Goal: Check status: Check status

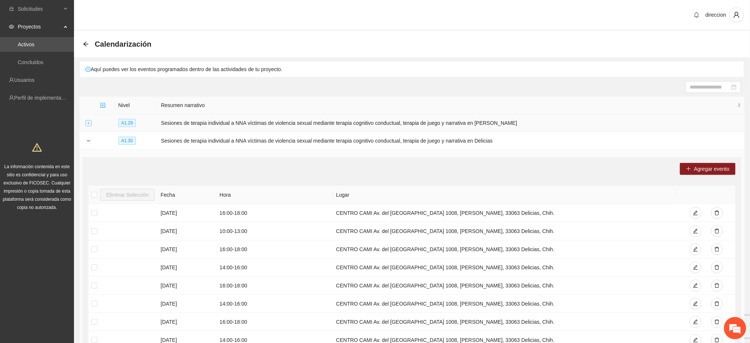
click at [89, 124] on button "Expand row" at bounding box center [88, 123] width 6 height 6
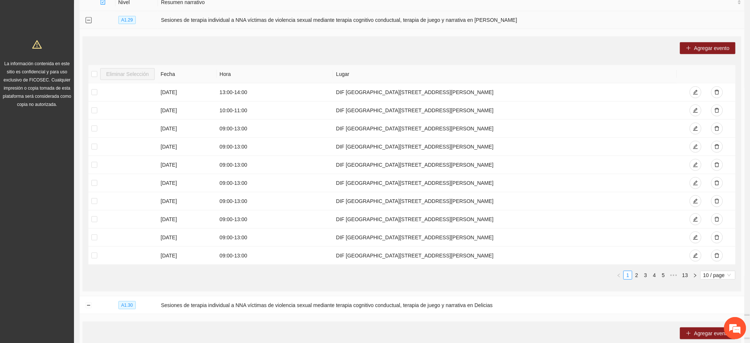
scroll to position [49, 0]
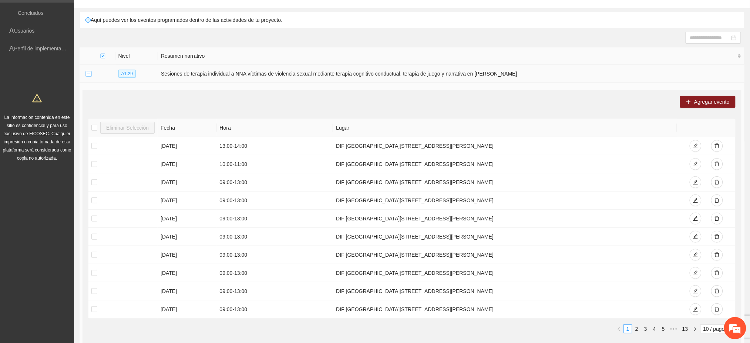
click at [88, 72] on button "Collapse row" at bounding box center [88, 74] width 6 height 6
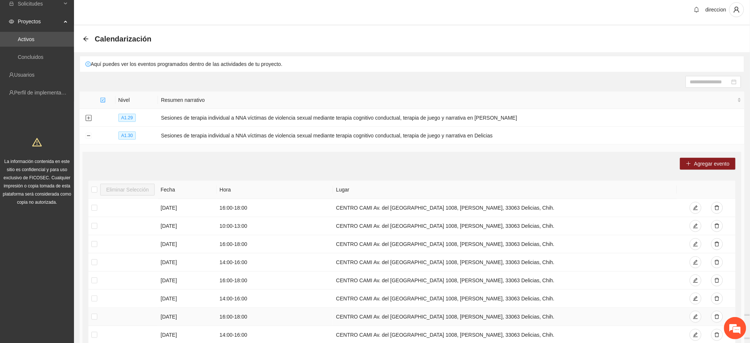
scroll to position [0, 0]
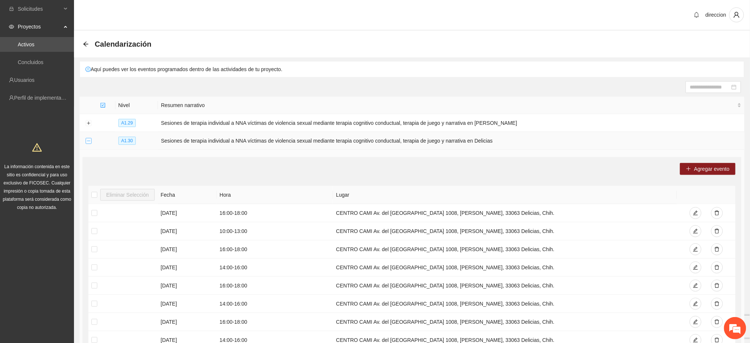
click at [89, 139] on button "Collapse row" at bounding box center [88, 141] width 6 height 6
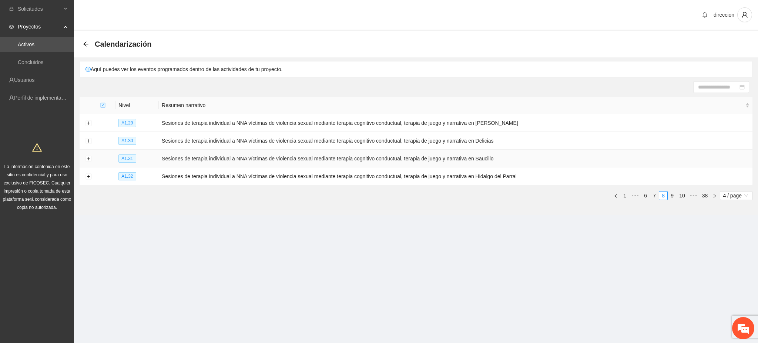
click at [90, 155] on td at bounding box center [89, 159] width 18 height 18
click at [90, 158] on button "Expand row" at bounding box center [88, 159] width 6 height 6
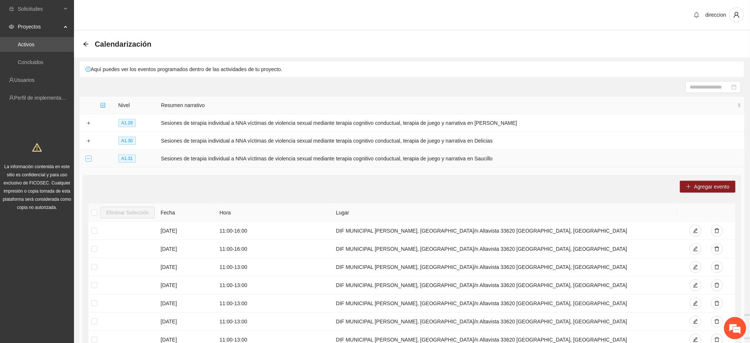
click at [91, 158] on button "Collapse row" at bounding box center [88, 159] width 6 height 6
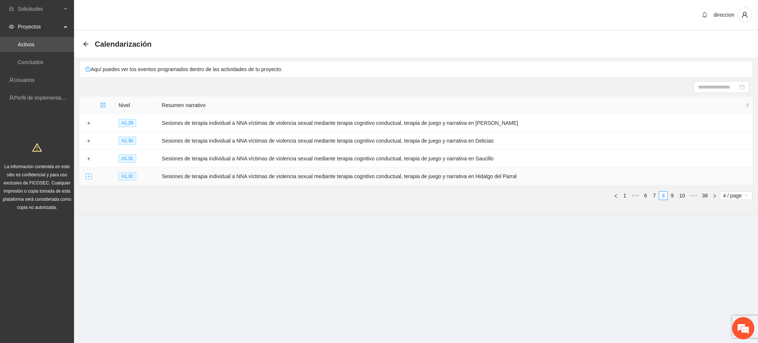
click at [89, 174] on button "Expand row" at bounding box center [88, 177] width 6 height 6
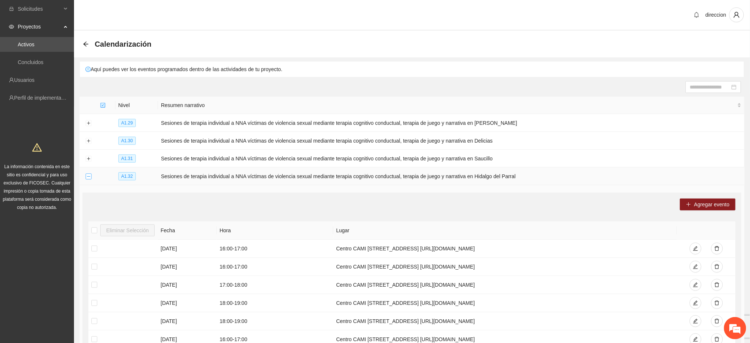
click at [89, 177] on button "Collapse row" at bounding box center [88, 177] width 6 height 6
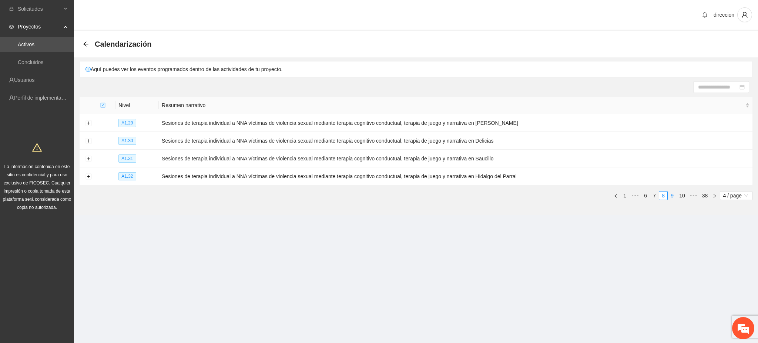
click at [673, 194] on link "9" at bounding box center [672, 195] width 8 height 8
click at [86, 121] on button "Expand row" at bounding box center [88, 123] width 6 height 6
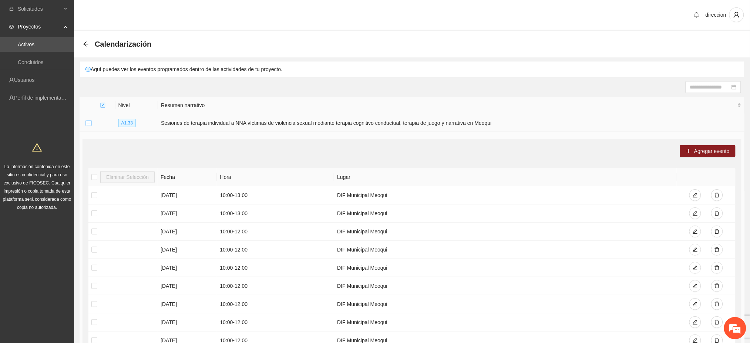
click at [89, 121] on button "Collapse row" at bounding box center [88, 123] width 6 height 6
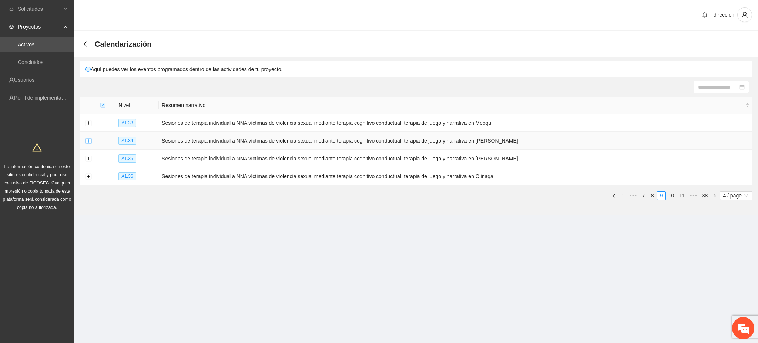
click at [87, 140] on button "Expand row" at bounding box center [88, 141] width 6 height 6
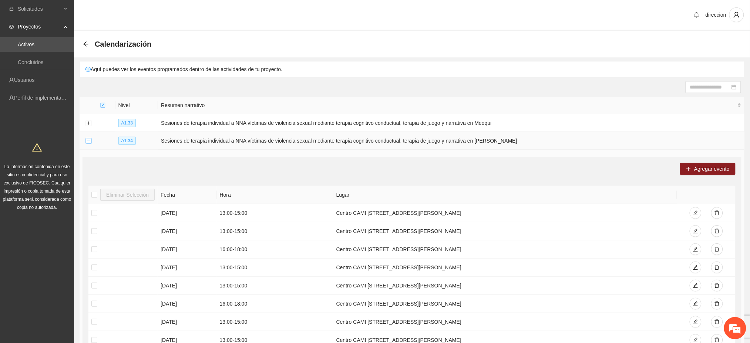
click at [87, 141] on button "Collapse row" at bounding box center [88, 141] width 6 height 6
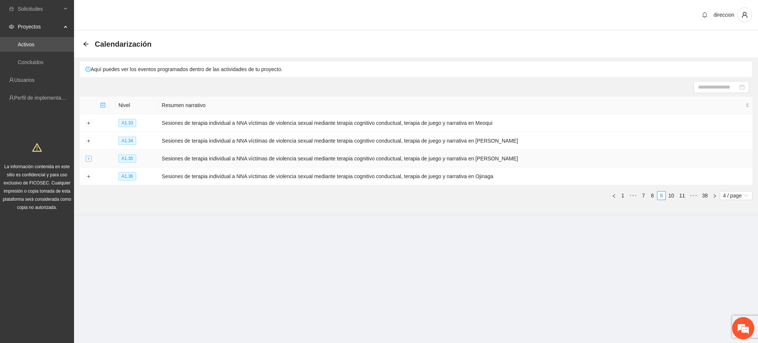
click at [87, 159] on button "Expand row" at bounding box center [88, 159] width 6 height 6
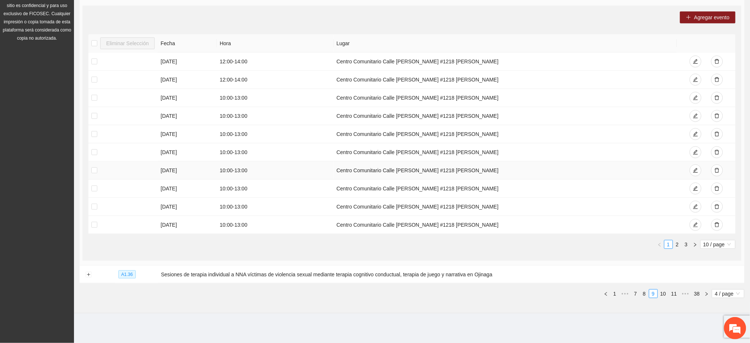
scroll to position [21, 0]
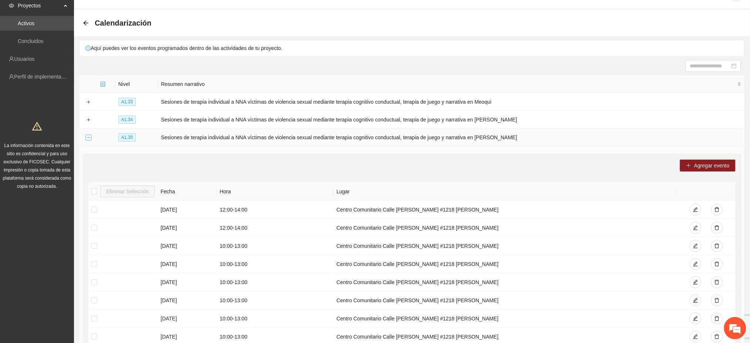
click at [89, 136] on button "Collapse row" at bounding box center [88, 138] width 6 height 6
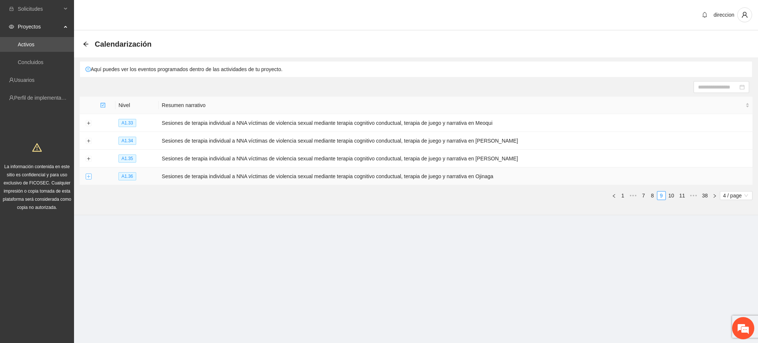
click at [90, 176] on button "Expand row" at bounding box center [88, 177] width 6 height 6
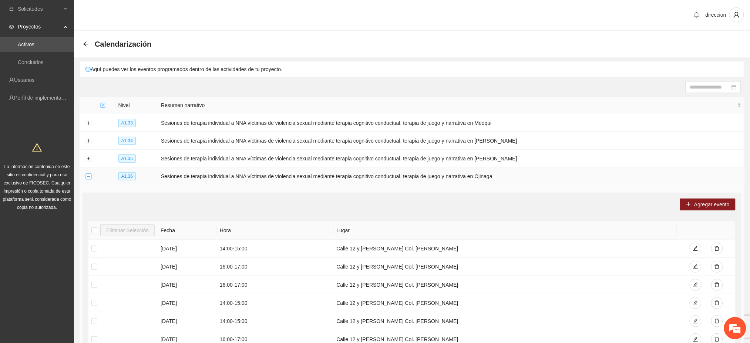
click at [87, 175] on button "Collapse row" at bounding box center [88, 177] width 6 height 6
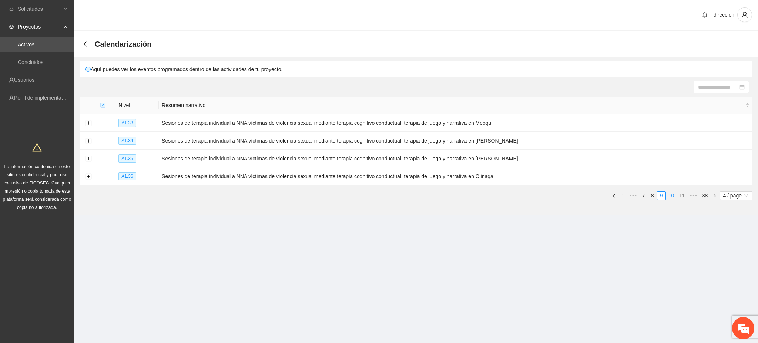
click at [672, 197] on link "10" at bounding box center [671, 195] width 10 height 8
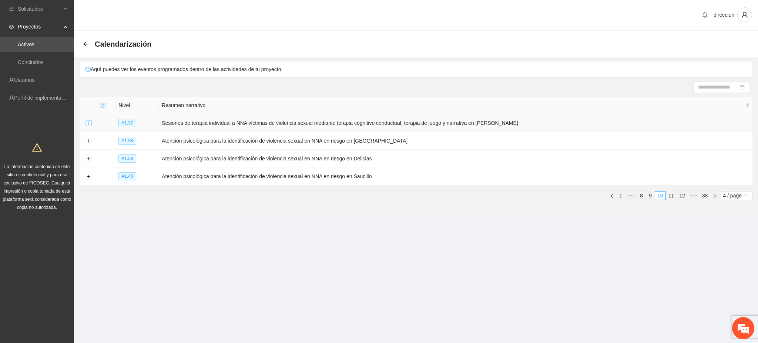
click at [87, 122] on button "Expand row" at bounding box center [88, 123] width 6 height 6
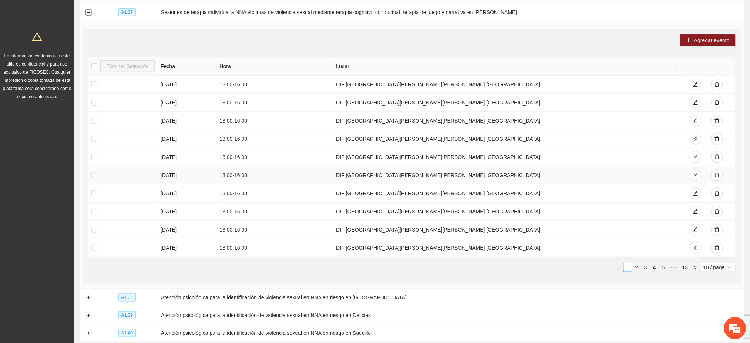
scroll to position [49, 0]
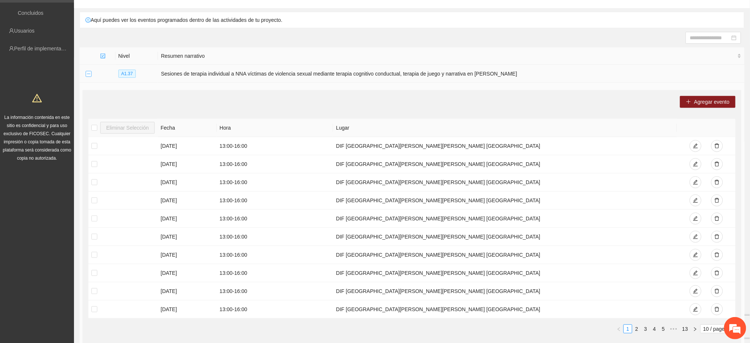
click at [88, 75] on button "Collapse row" at bounding box center [88, 74] width 6 height 6
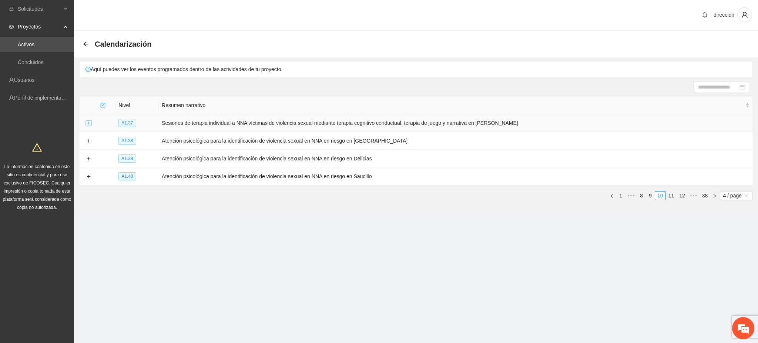
click at [86, 124] on button "Expand row" at bounding box center [88, 123] width 6 height 6
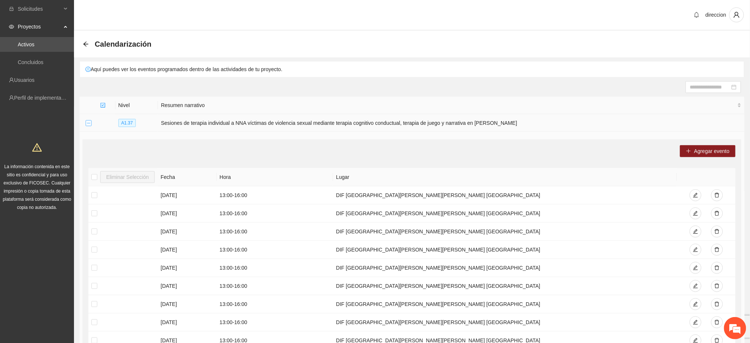
click at [86, 124] on button "Collapse row" at bounding box center [88, 123] width 6 height 6
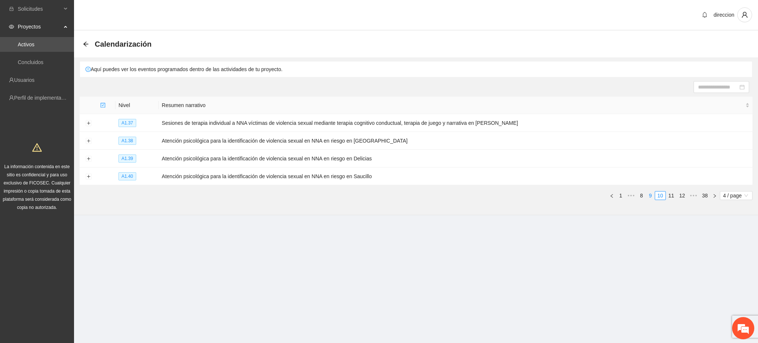
click at [649, 197] on link "9" at bounding box center [650, 195] width 8 height 8
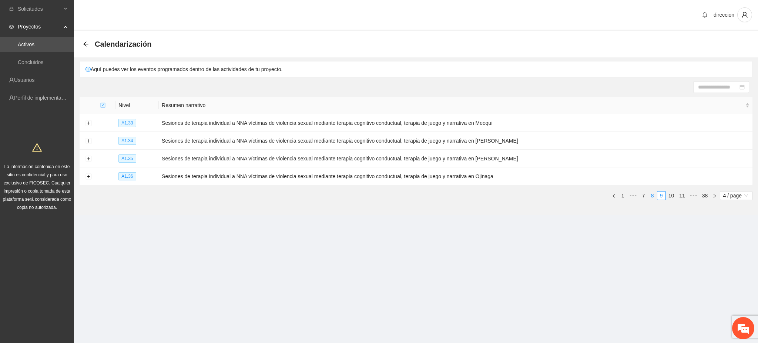
click at [652, 195] on link "8" at bounding box center [652, 195] width 8 height 8
click at [87, 124] on button "Expand row" at bounding box center [88, 123] width 6 height 6
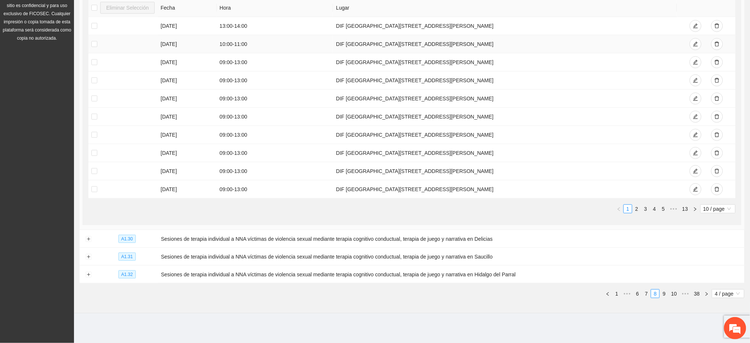
scroll to position [70, 0]
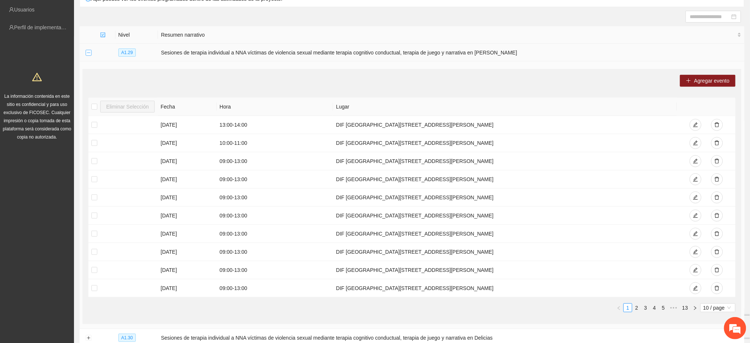
click at [90, 52] on button "Collapse row" at bounding box center [88, 53] width 6 height 6
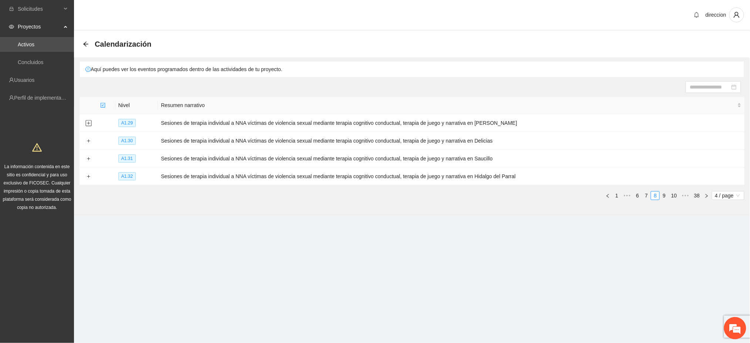
scroll to position [0, 0]
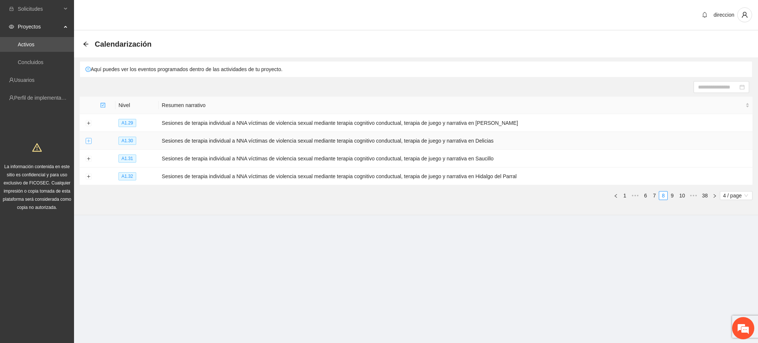
click at [91, 139] on button "Expand row" at bounding box center [88, 141] width 6 height 6
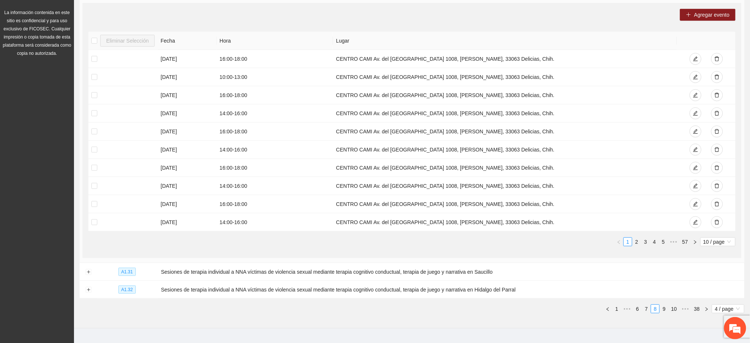
scroll to position [169, 0]
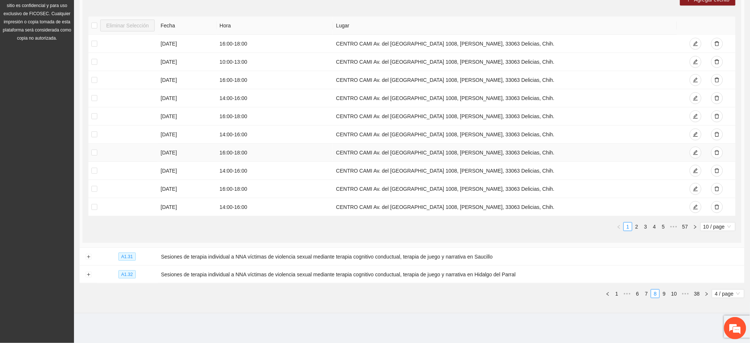
click at [165, 150] on td "[DATE]" at bounding box center [187, 153] width 59 height 18
click at [175, 174] on td "[DATE]" at bounding box center [187, 171] width 59 height 18
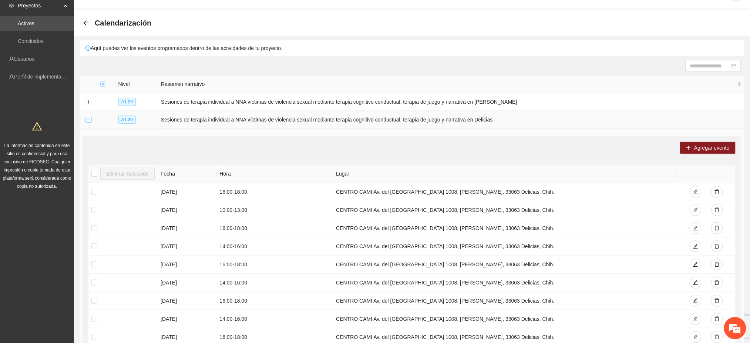
click at [87, 118] on button "Collapse row" at bounding box center [88, 120] width 6 height 6
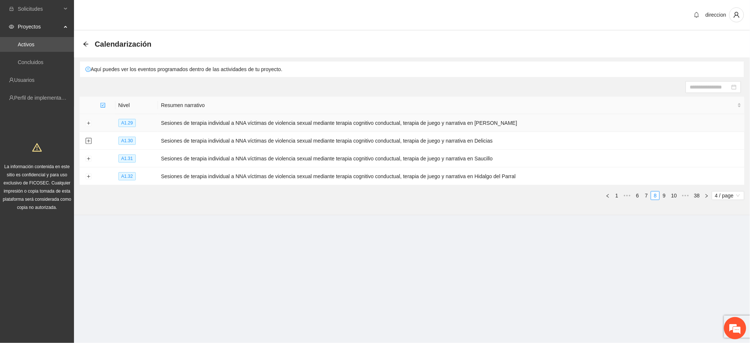
scroll to position [0, 0]
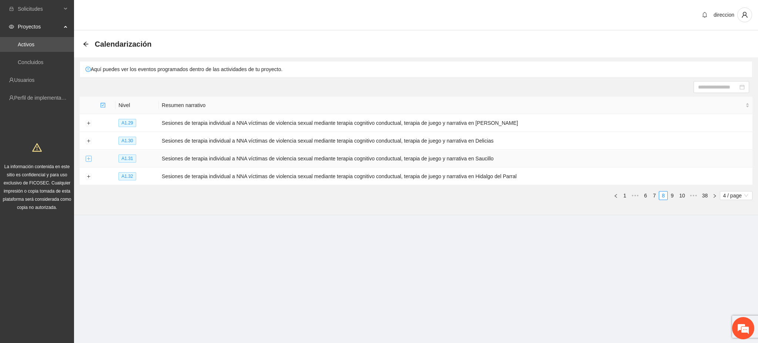
click at [90, 158] on button "Expand row" at bounding box center [88, 159] width 6 height 6
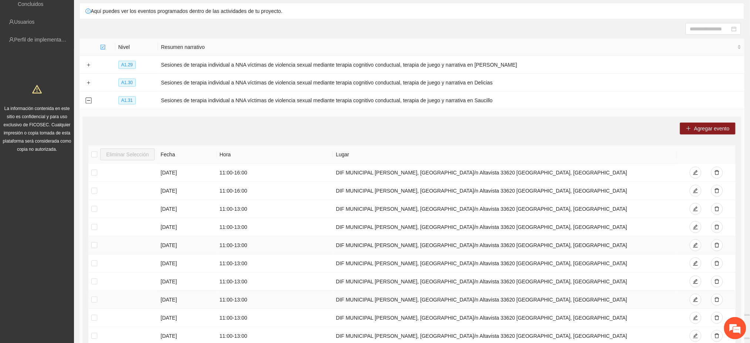
scroll to position [169, 0]
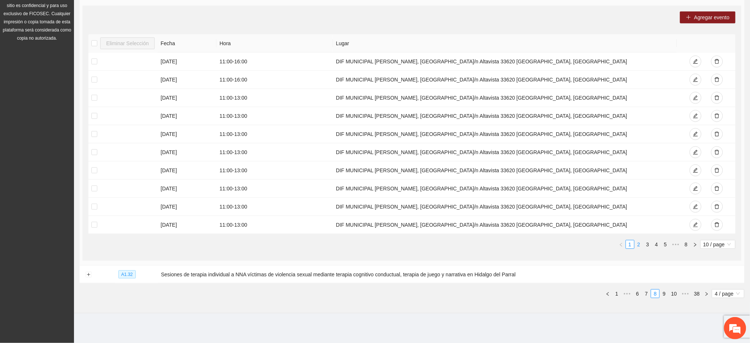
click at [638, 245] on link "2" at bounding box center [639, 244] width 8 height 8
click at [630, 246] on link "1" at bounding box center [630, 244] width 8 height 8
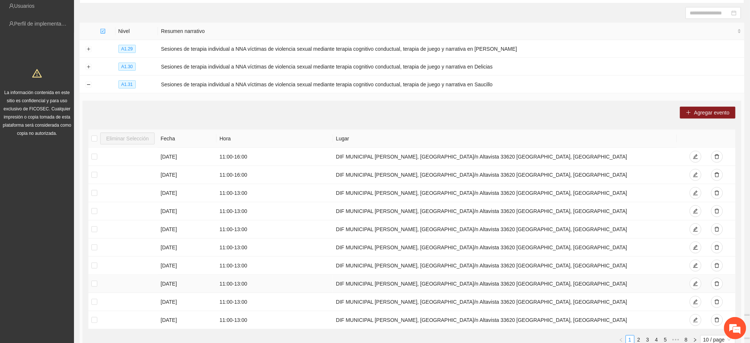
scroll to position [70, 0]
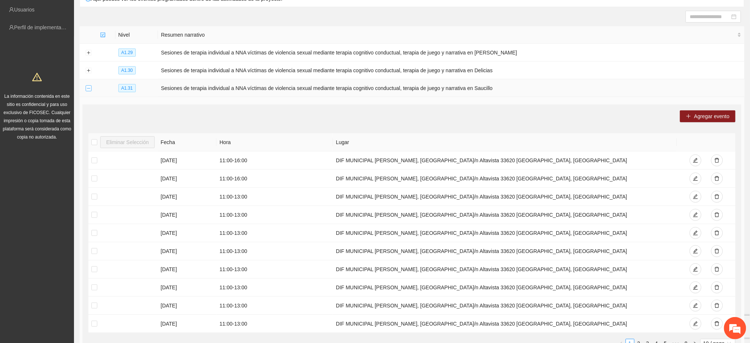
click at [90, 89] on button "Collapse row" at bounding box center [88, 88] width 6 height 6
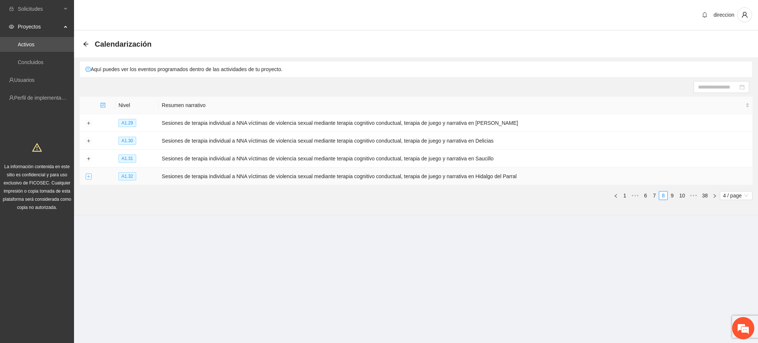
click at [88, 177] on button "Expand row" at bounding box center [88, 177] width 6 height 6
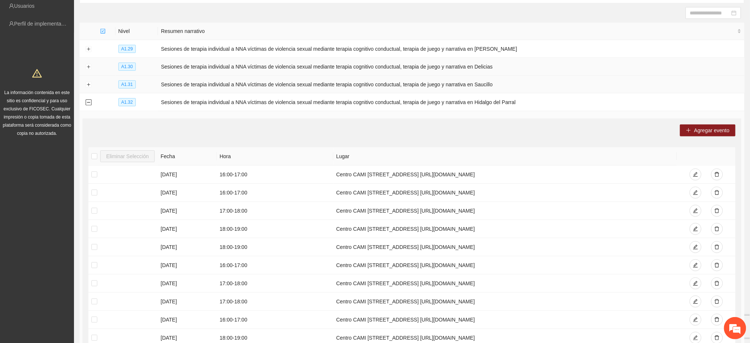
scroll to position [70, 0]
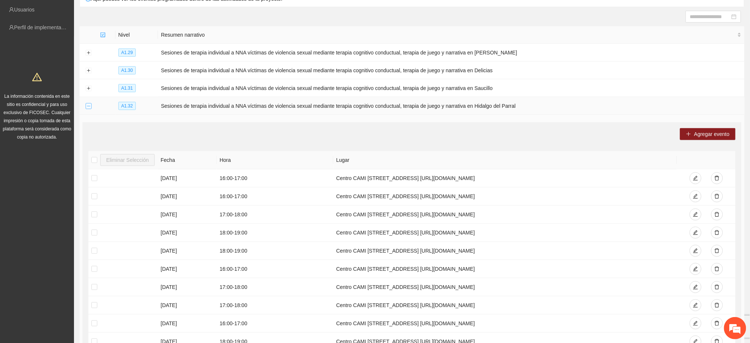
click at [88, 107] on button "Collapse row" at bounding box center [88, 106] width 6 height 6
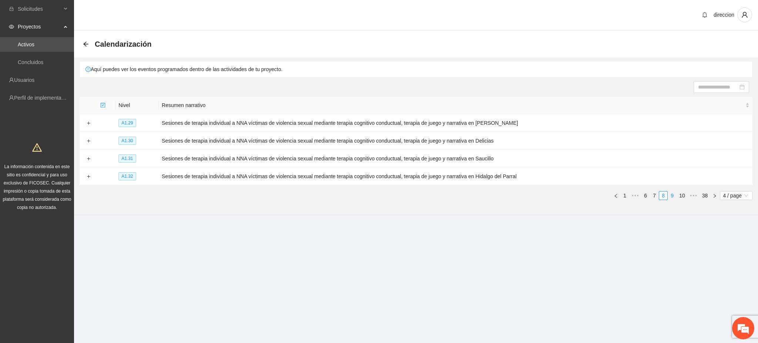
click at [670, 198] on link "9" at bounding box center [672, 195] width 8 height 8
click at [85, 123] on button "Expand row" at bounding box center [88, 123] width 6 height 6
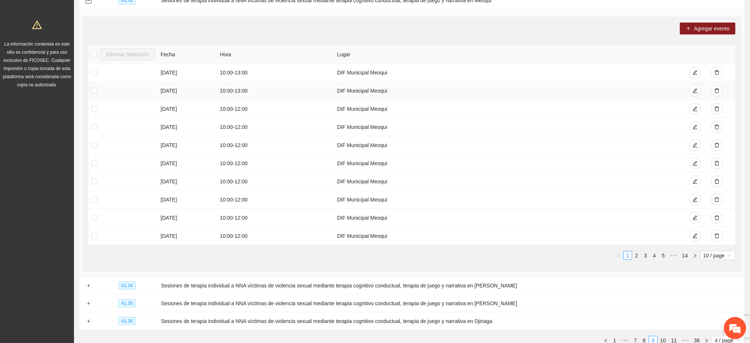
scroll to position [148, 0]
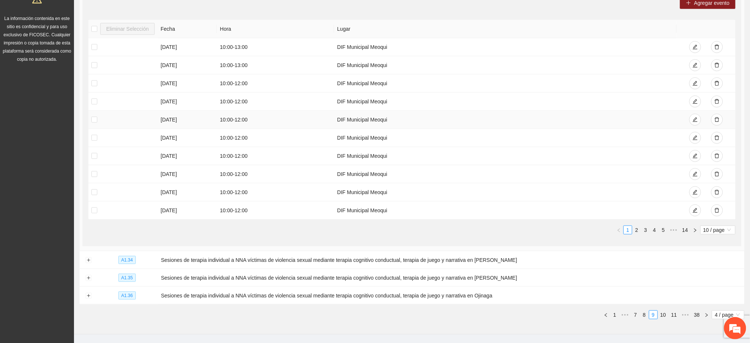
click at [114, 117] on td at bounding box center [122, 120] width 69 height 18
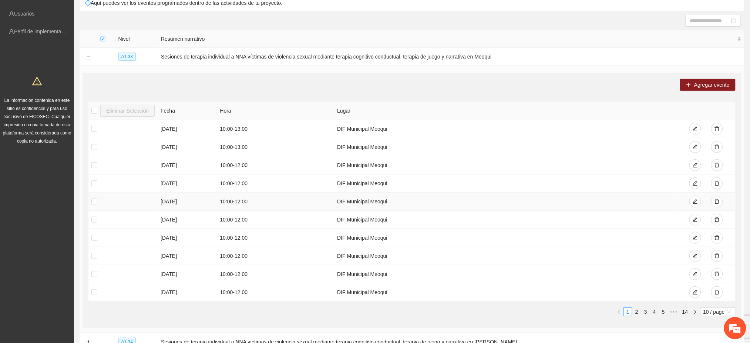
scroll to position [49, 0]
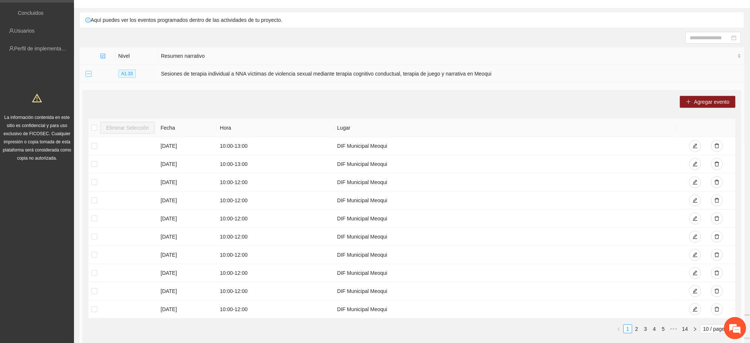
click at [89, 71] on button "Collapse row" at bounding box center [88, 74] width 6 height 6
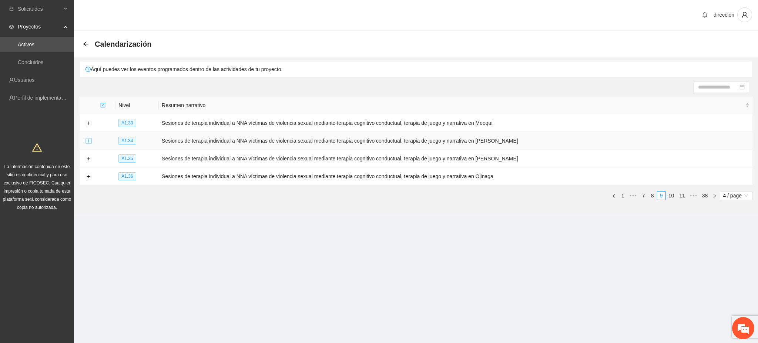
click at [89, 141] on button "Expand row" at bounding box center [88, 141] width 6 height 6
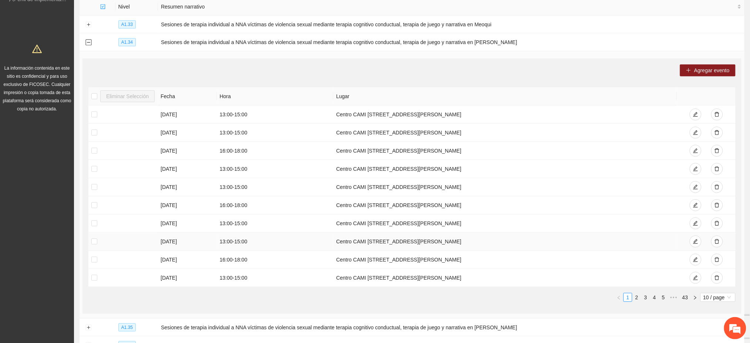
scroll to position [169, 0]
